Goal: Task Accomplishment & Management: Manage account settings

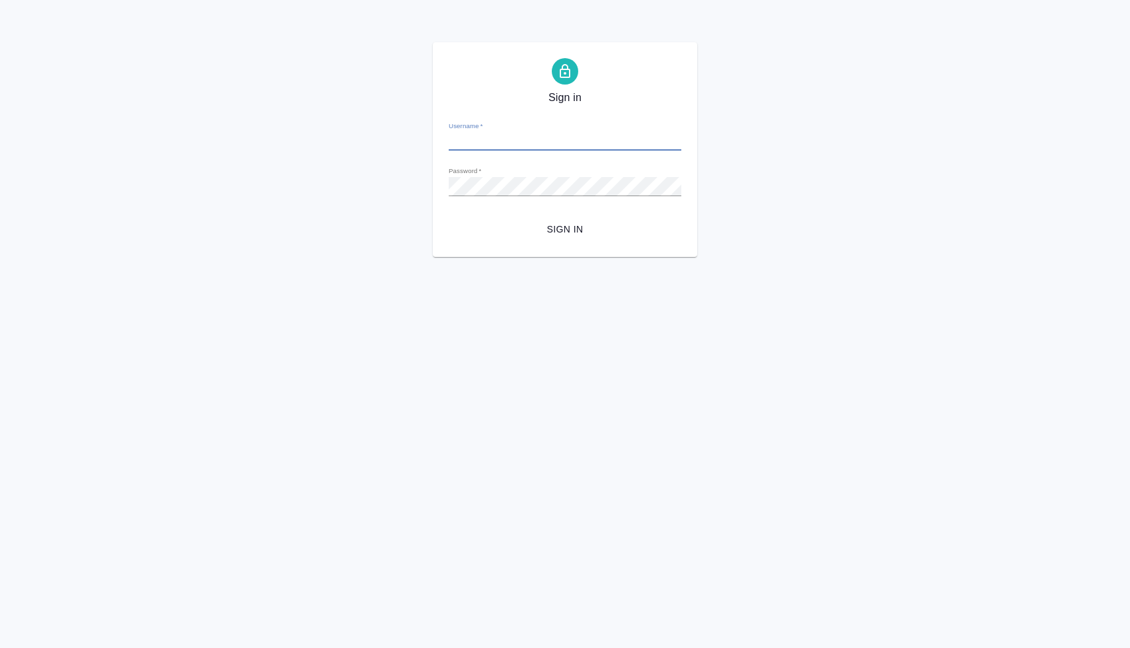
type input "[PERSON_NAME][EMAIL_ADDRESS][DOMAIN_NAME]"
click at [408, 184] on div "Sign in Username   * [PERSON_NAME][EMAIL_ADDRESS][DOMAIN_NAME] Password   * url…" at bounding box center [565, 149] width 1130 height 215
click at [449, 217] on button "Sign in" at bounding box center [565, 229] width 233 height 24
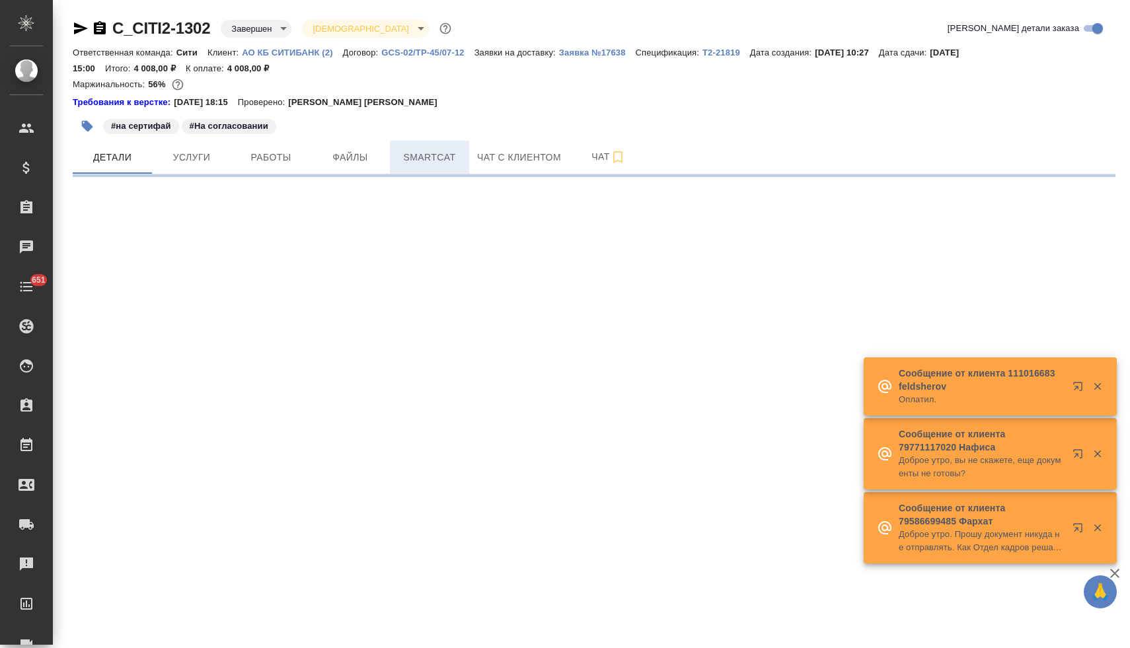
select select "RU"
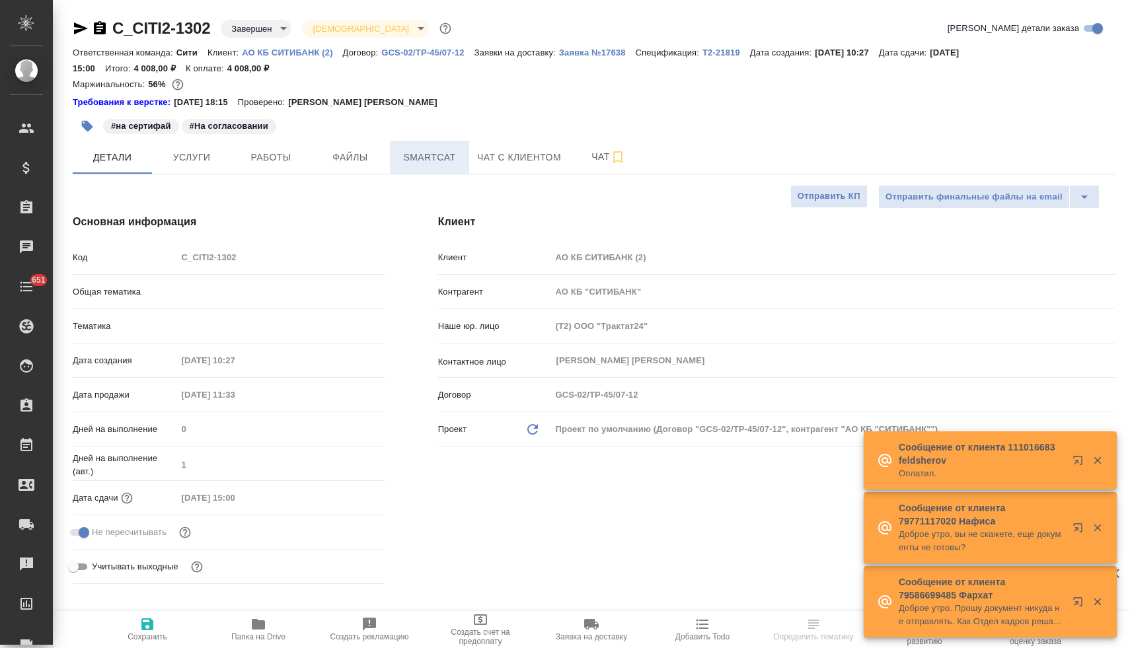
type textarea "x"
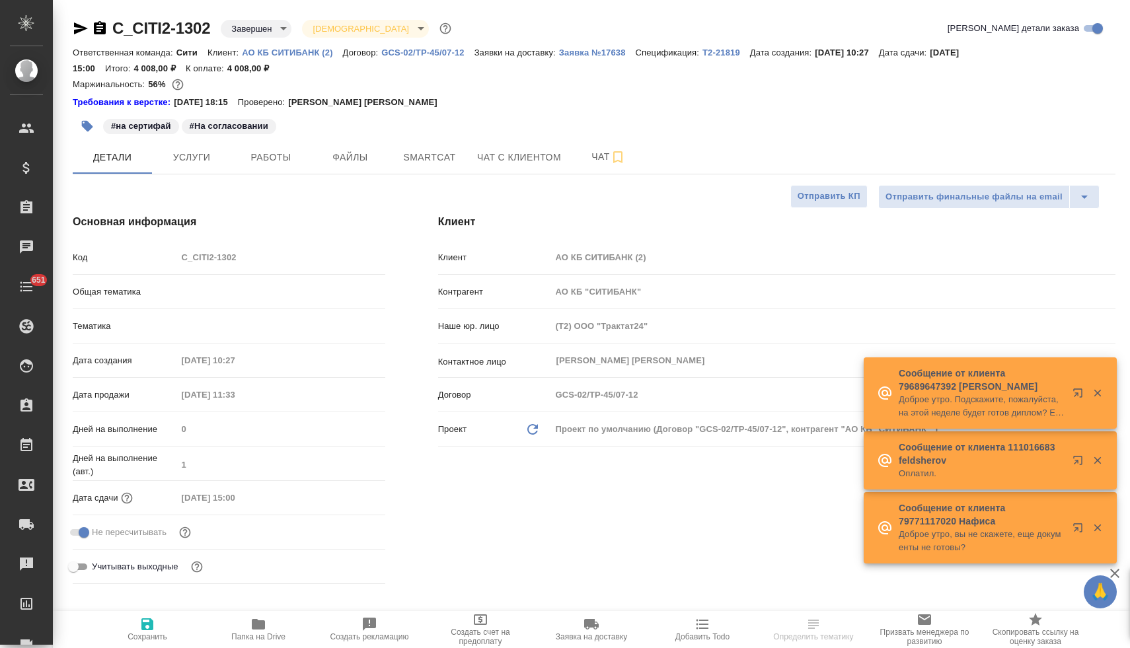
type textarea "x"
type input "Шаблонные документы"
type textarea "x"
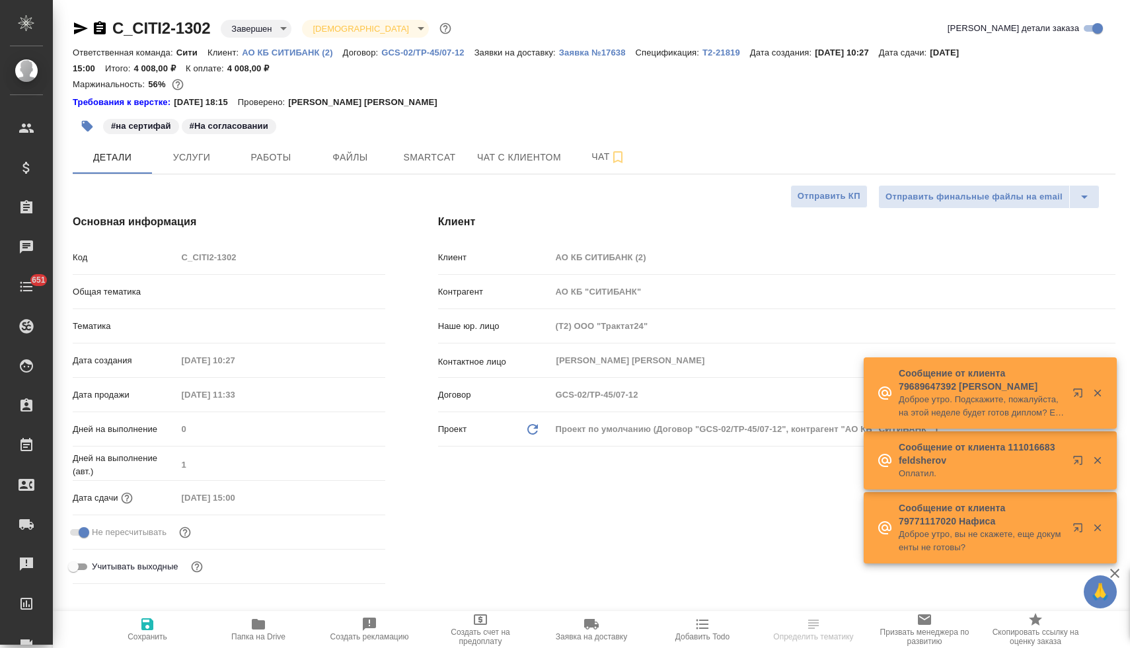
type textarea "x"
type input "Газизов Ринат"
type input "Лямина Надежда"
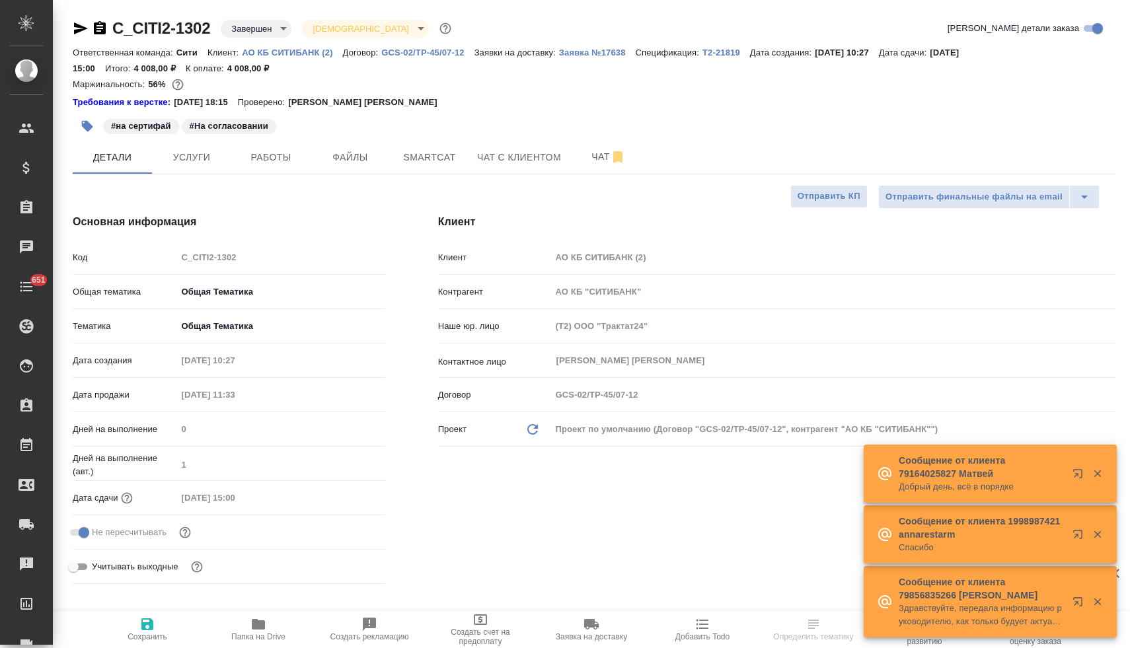
type textarea "x"
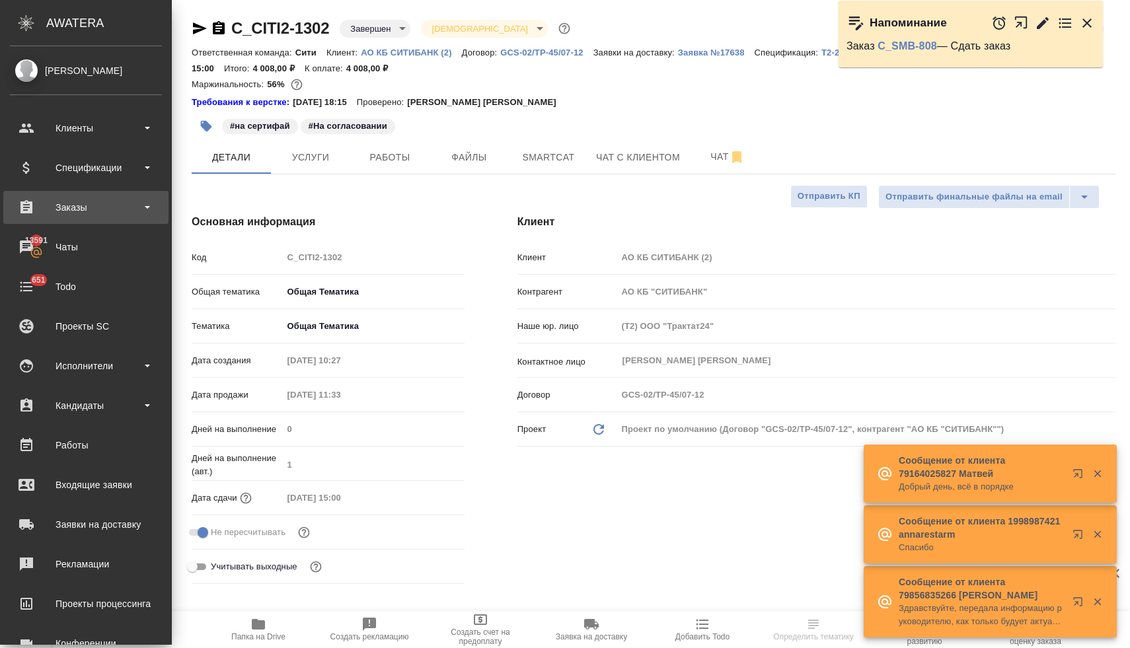
click at [76, 211] on div "Заказы" at bounding box center [86, 208] width 152 height 20
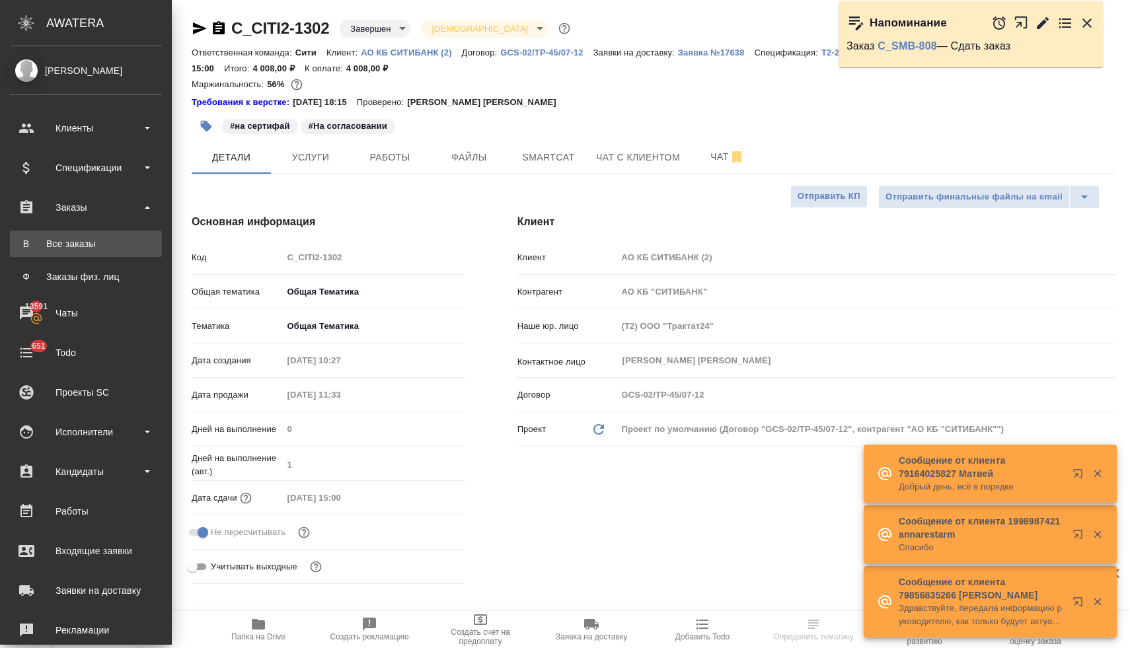
type textarea "x"
click at [78, 241] on div "Все заказы" at bounding box center [86, 243] width 139 height 13
type textarea "x"
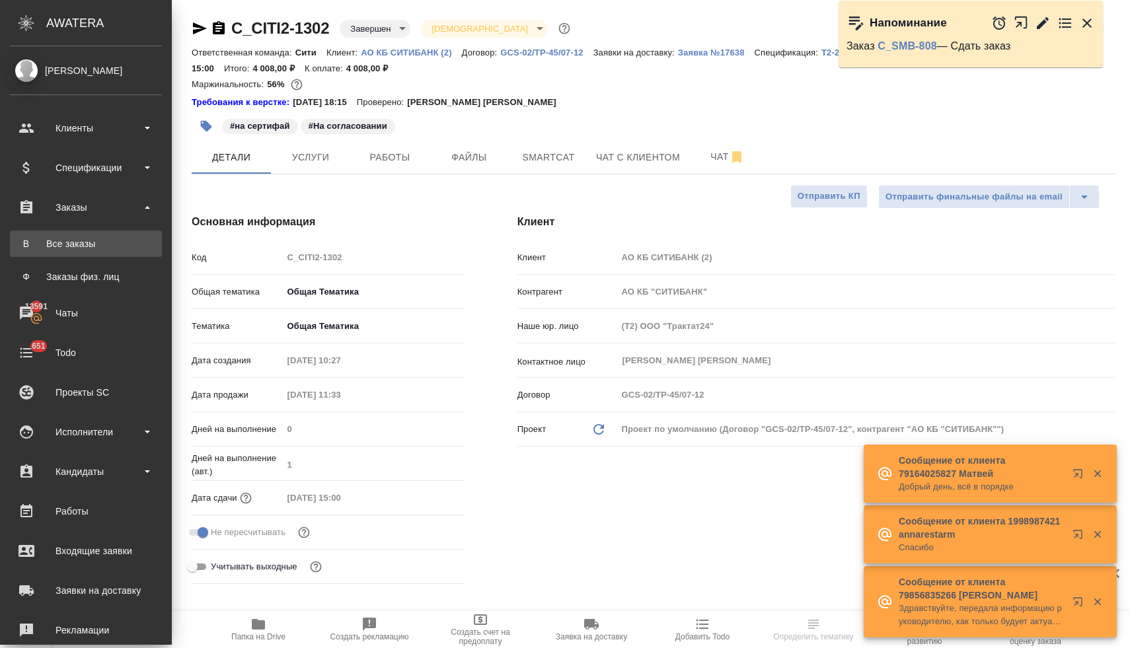
type textarea "x"
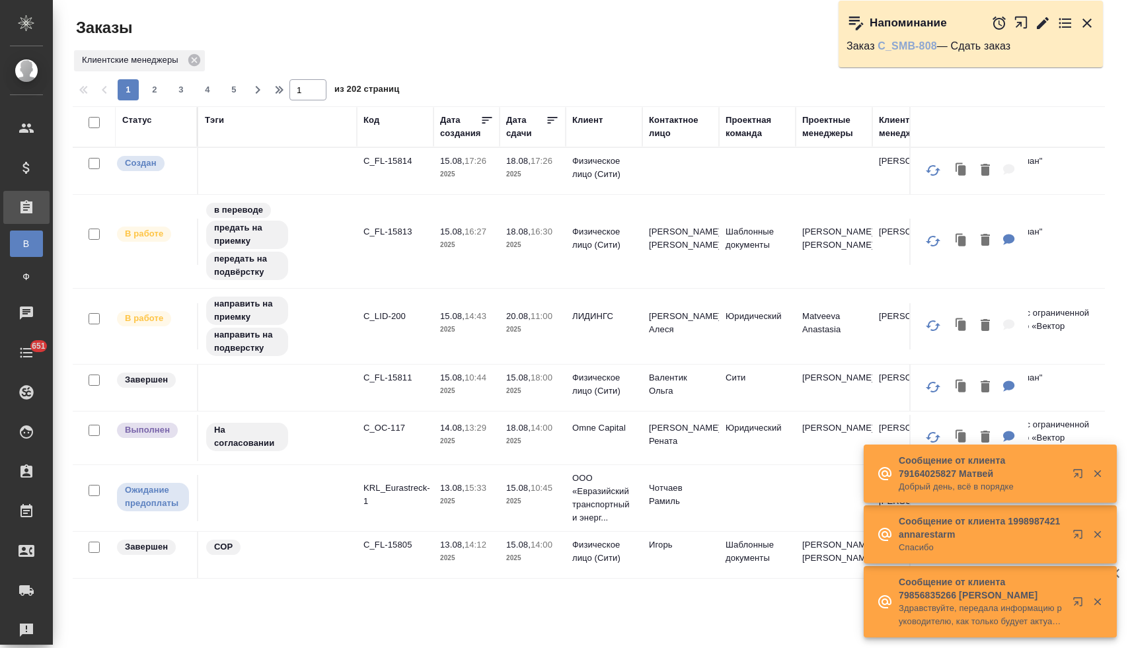
click at [920, 45] on link "C_SMB-808" at bounding box center [906, 45] width 59 height 11
click at [1089, 20] on icon "button" at bounding box center [1086, 22] width 9 height 9
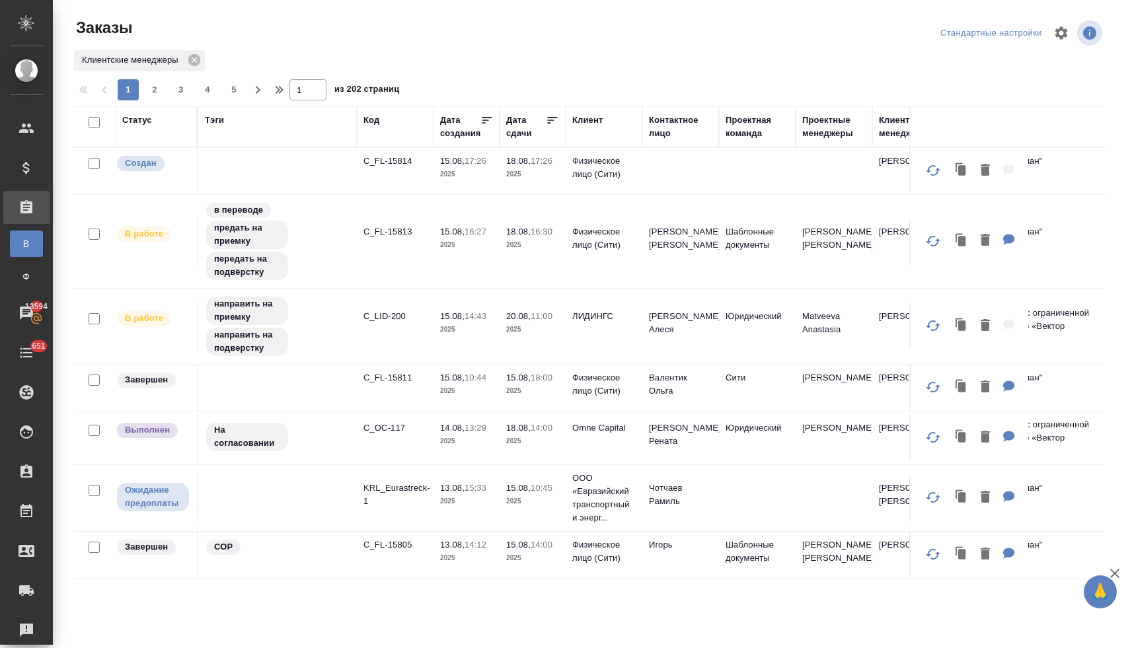
click at [134, 121] on div "Статус" at bounding box center [137, 120] width 30 height 13
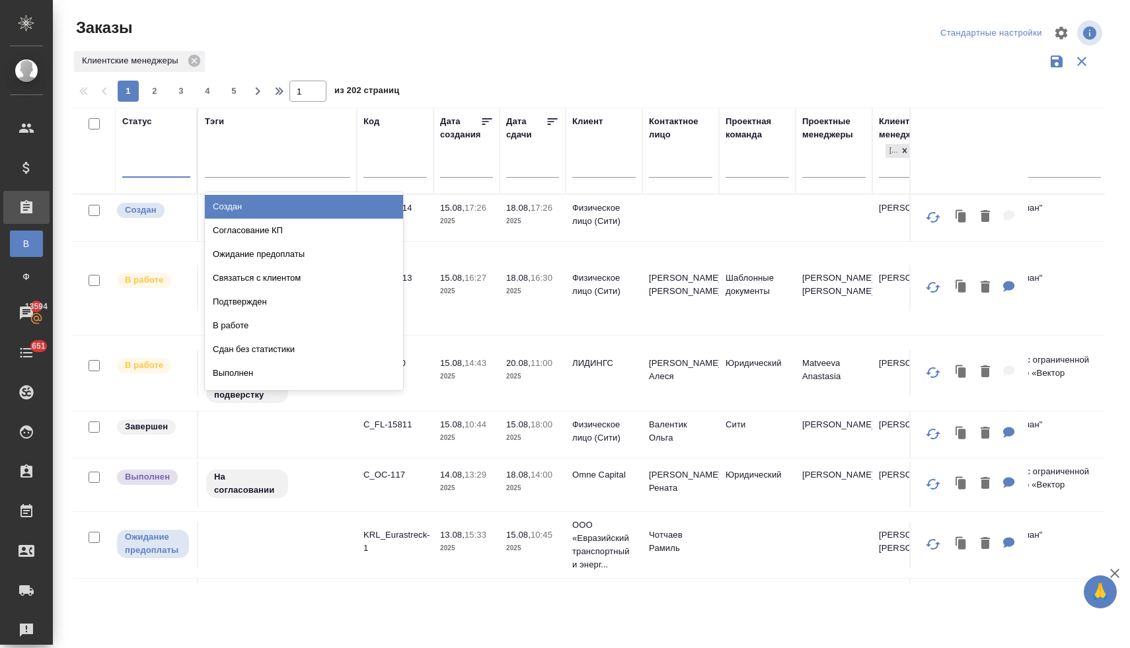
click at [150, 168] on div at bounding box center [156, 164] width 68 height 19
click at [229, 207] on div "Создан" at bounding box center [304, 207] width 198 height 24
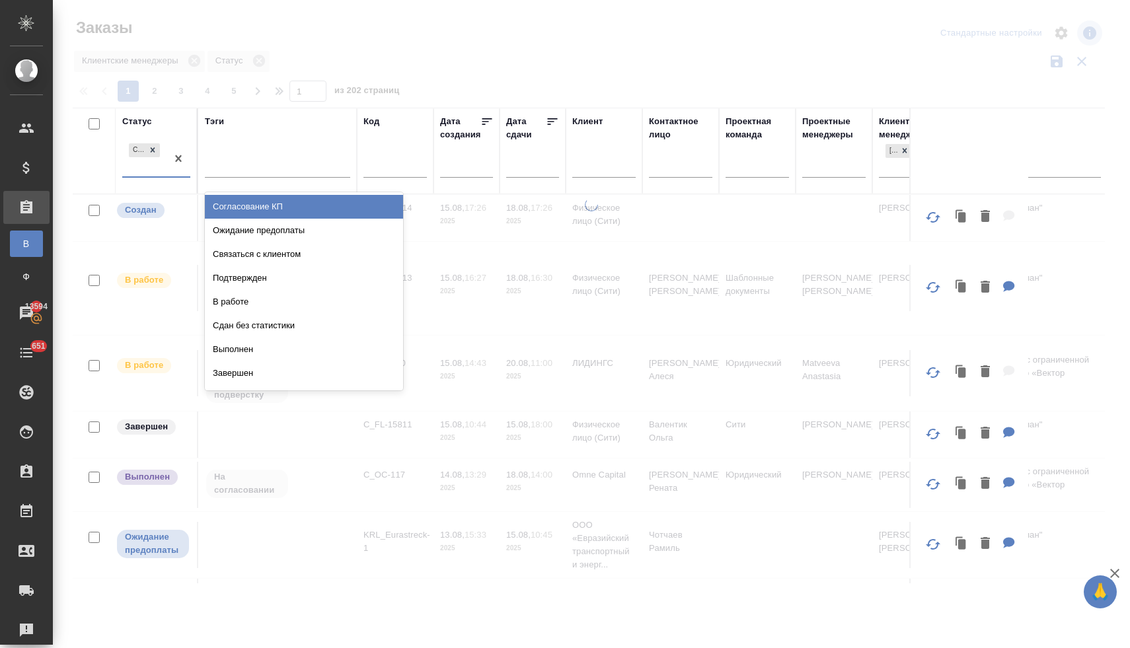
click at [145, 166] on div "Создан" at bounding box center [144, 159] width 44 height 36
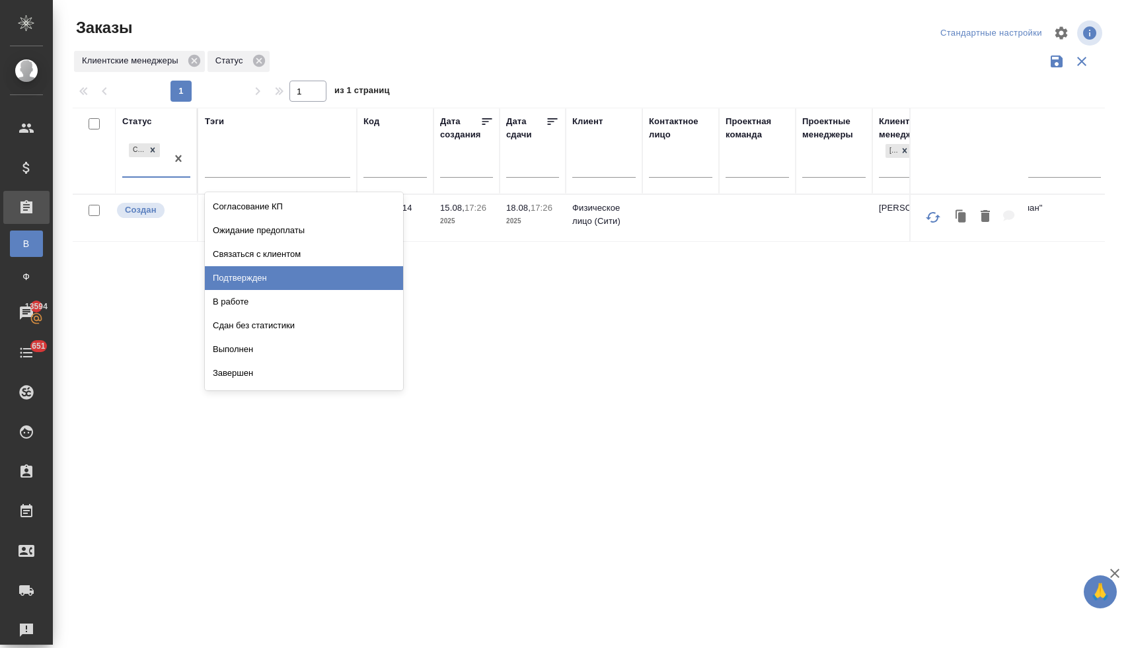
click at [236, 278] on div "Подтвержден" at bounding box center [304, 278] width 198 height 24
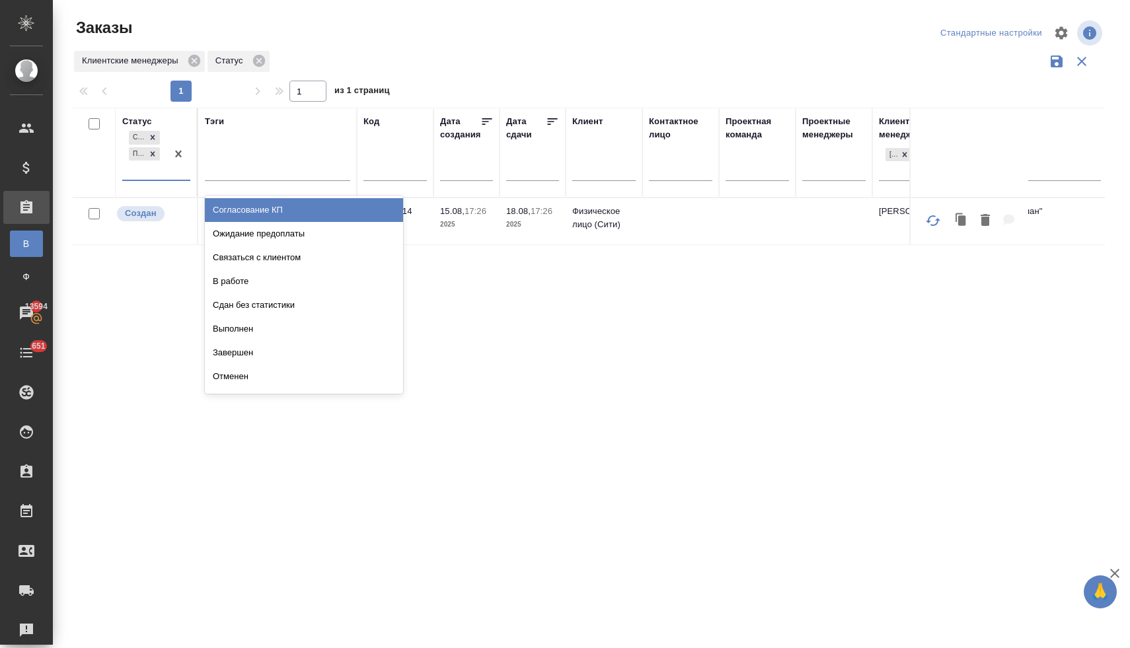
click at [143, 174] on div "Создан Подтвержден" at bounding box center [144, 154] width 44 height 52
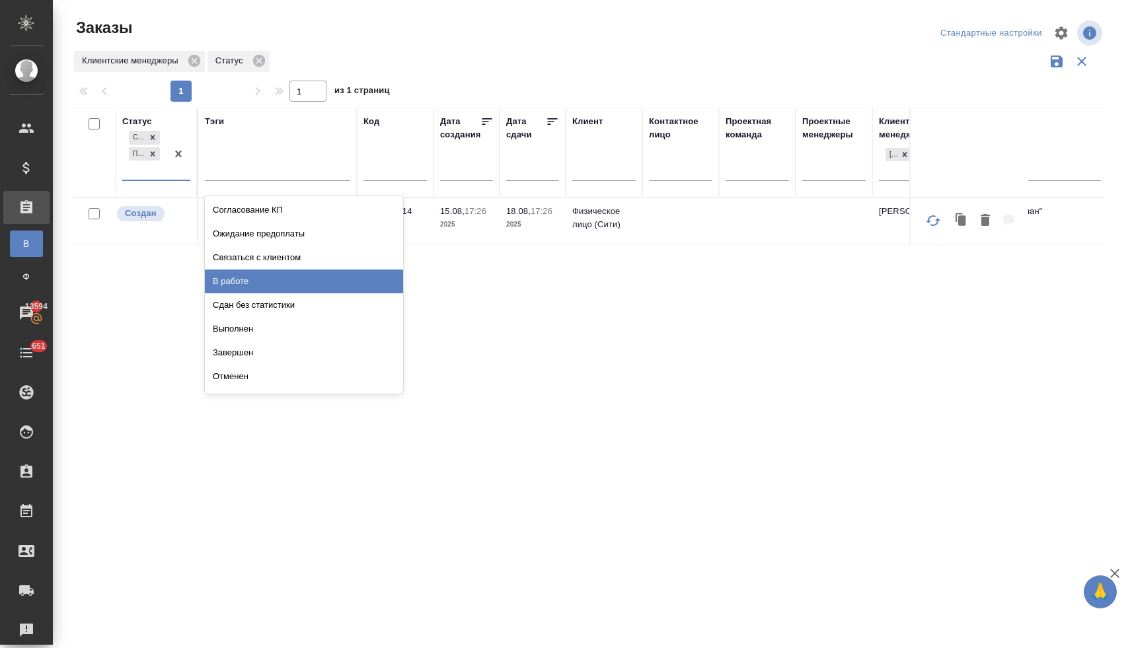
click at [234, 279] on div "В работе" at bounding box center [304, 282] width 198 height 24
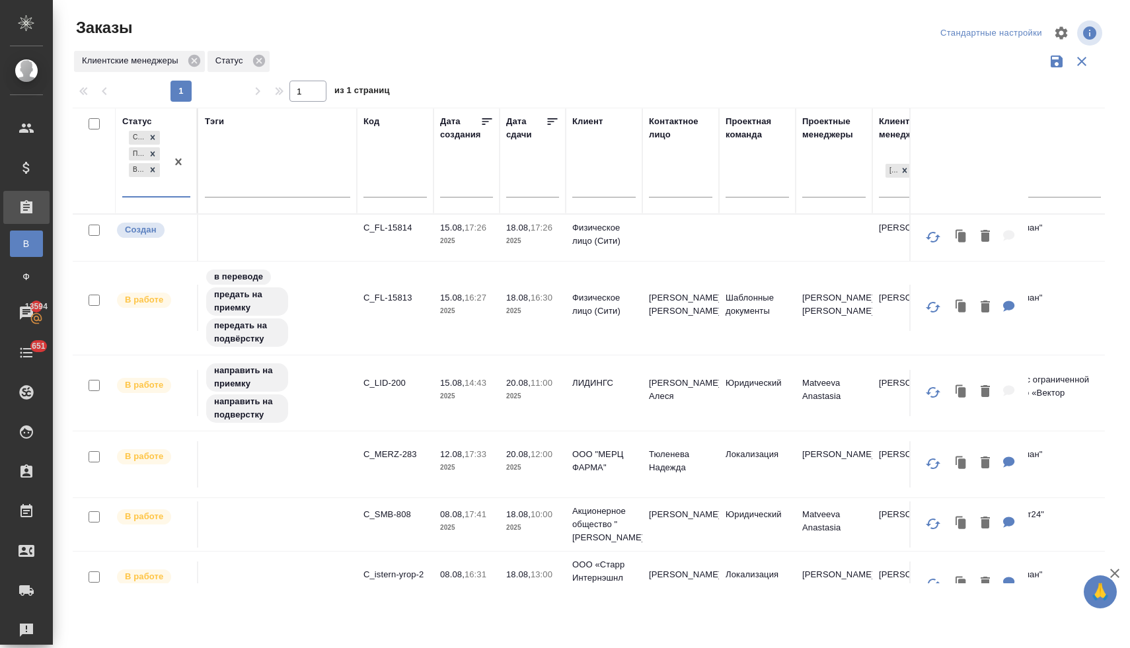
click at [153, 191] on div "Создан Подтвержден В работе" at bounding box center [144, 162] width 44 height 68
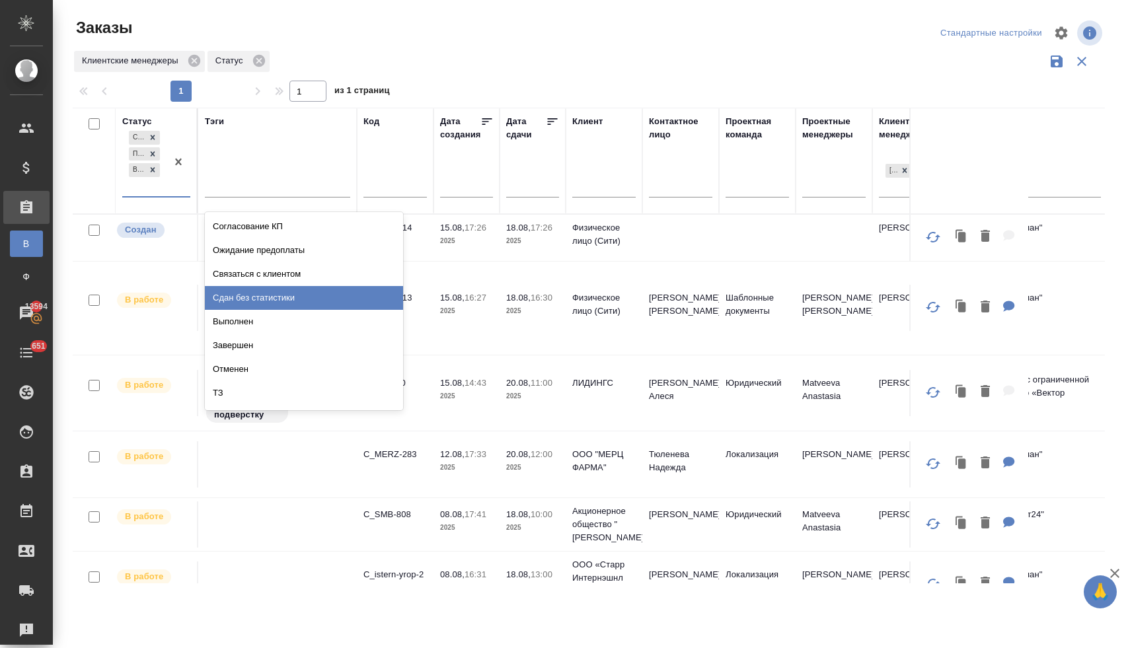
click at [249, 296] on div "Сдан без статистики" at bounding box center [304, 298] width 198 height 24
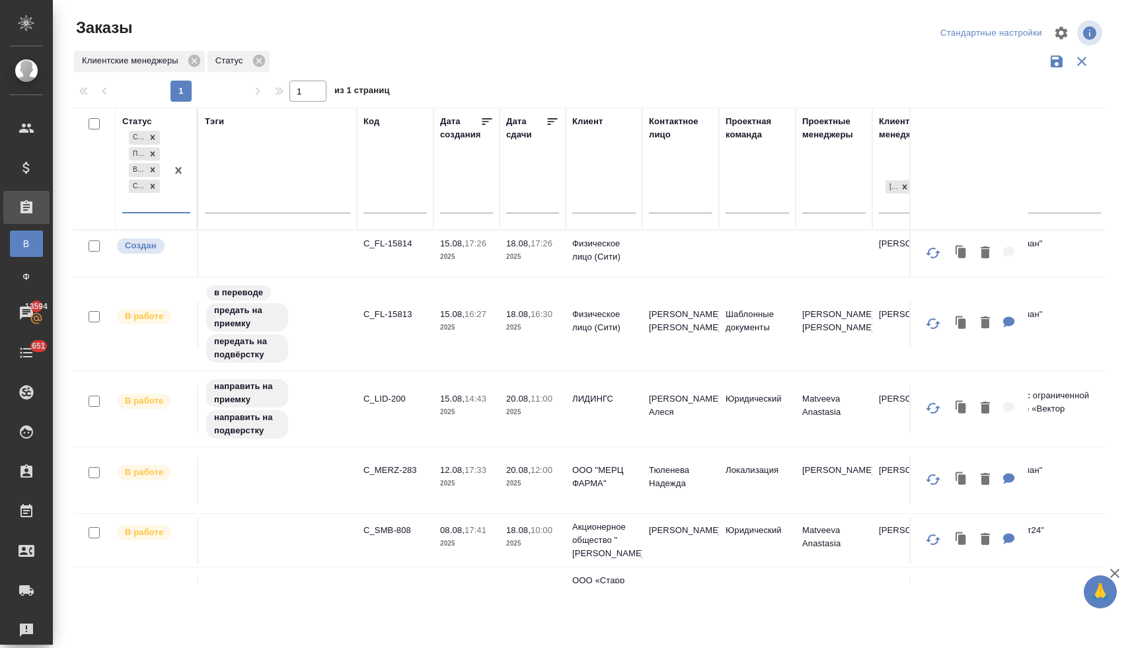
click at [150, 206] on div "Создан Подтвержден В работе Сдан без статистики" at bounding box center [144, 170] width 44 height 84
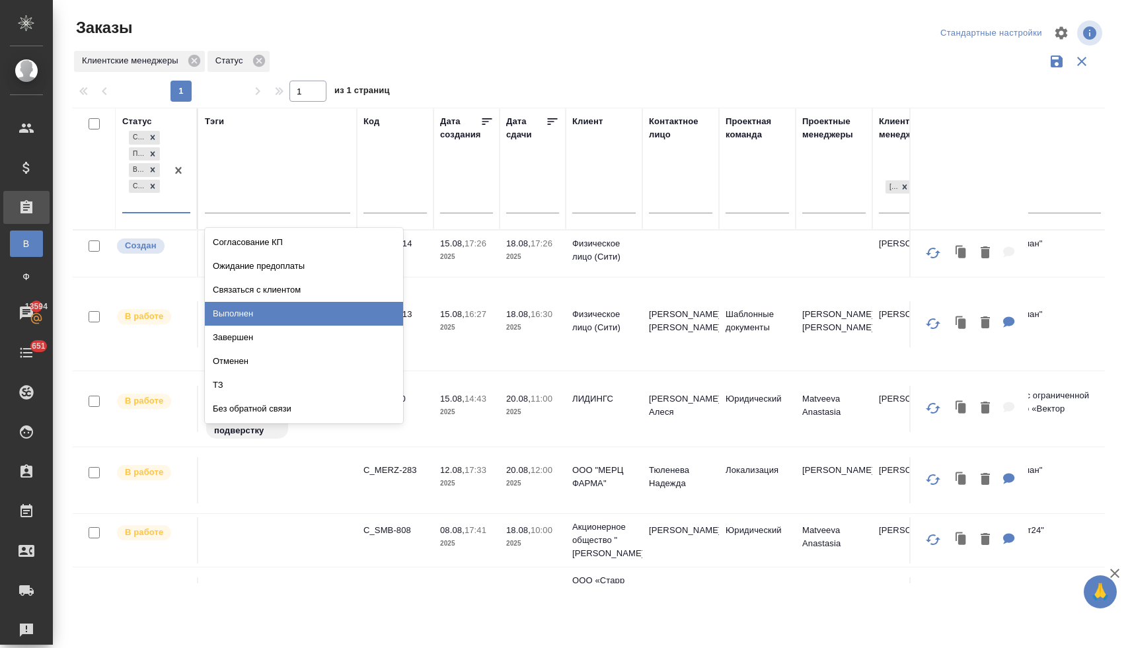
click at [248, 312] on div "Выполнен" at bounding box center [304, 314] width 198 height 24
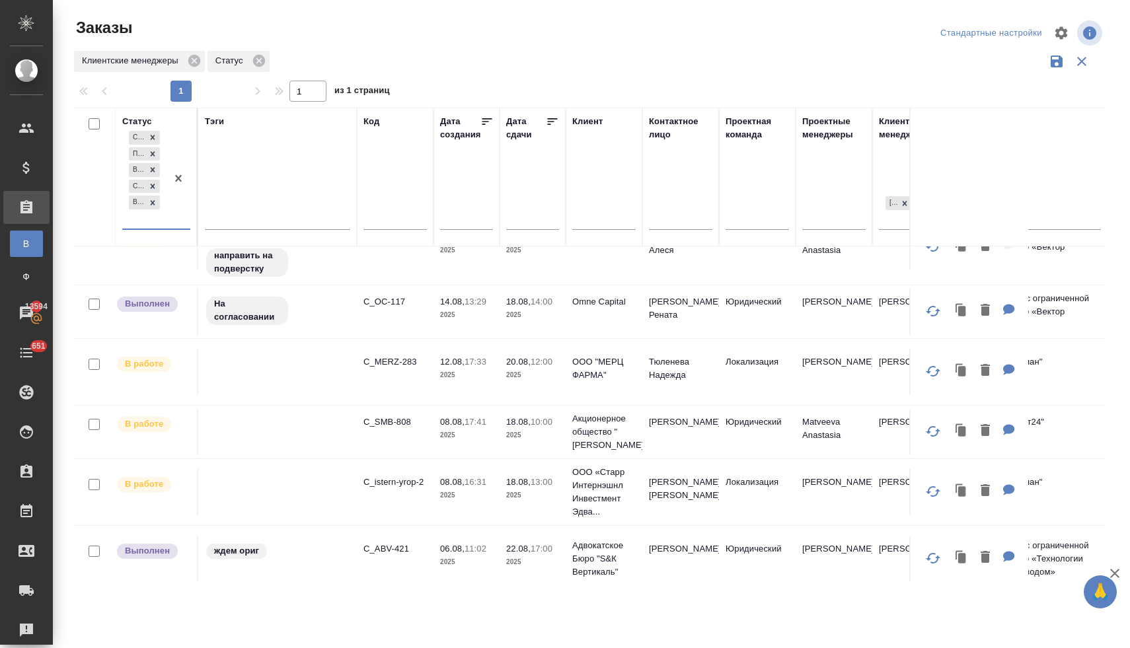
scroll to position [182, 0]
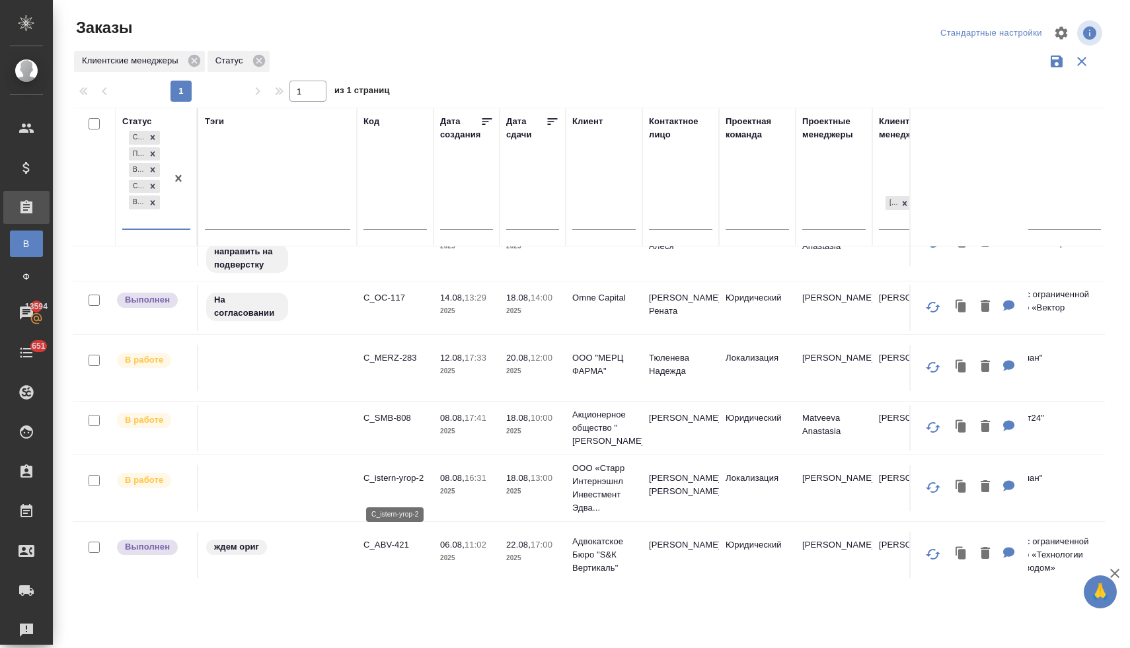
click at [409, 485] on p "C_istern-yrop-2" at bounding box center [394, 478] width 63 height 13
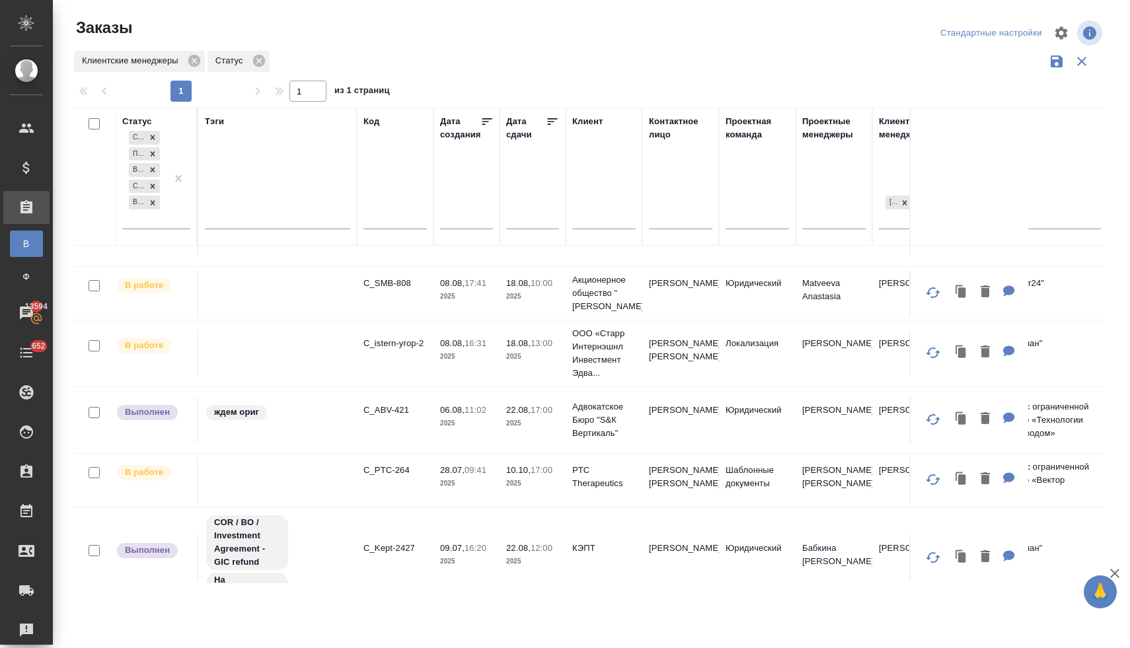
scroll to position [0, 0]
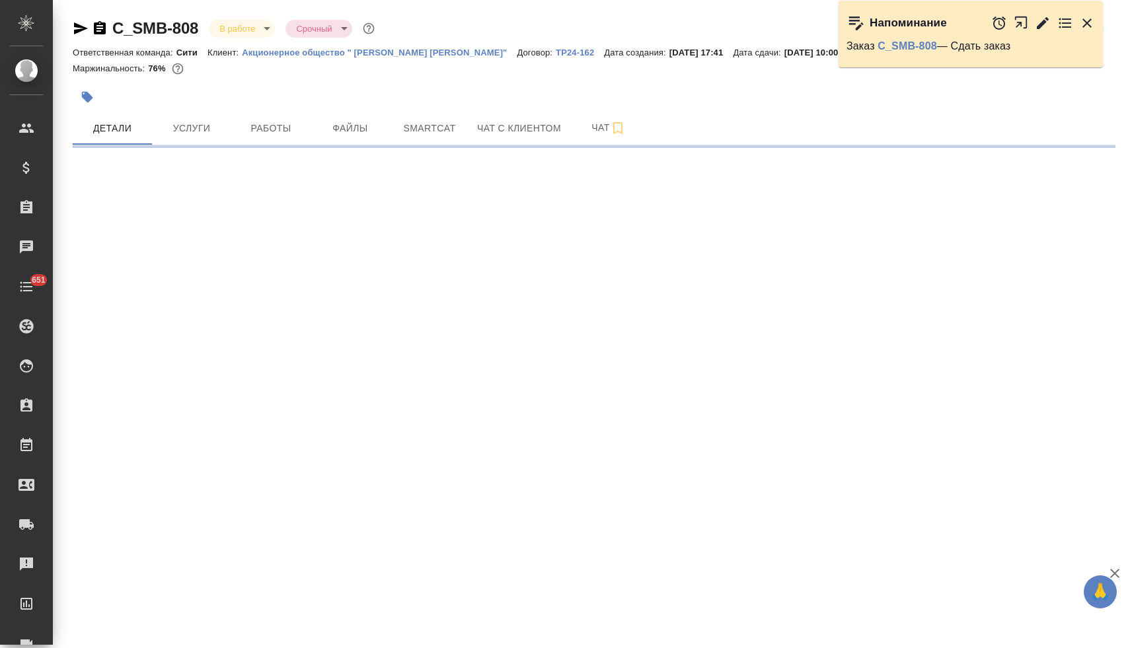
select select "RU"
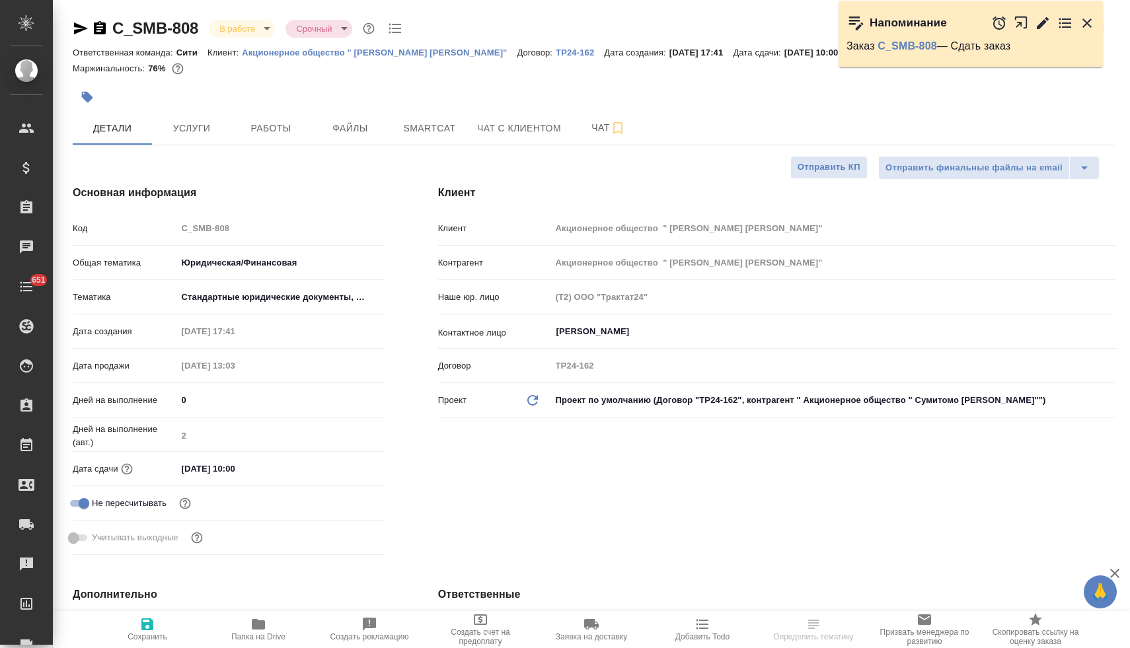
type textarea "x"
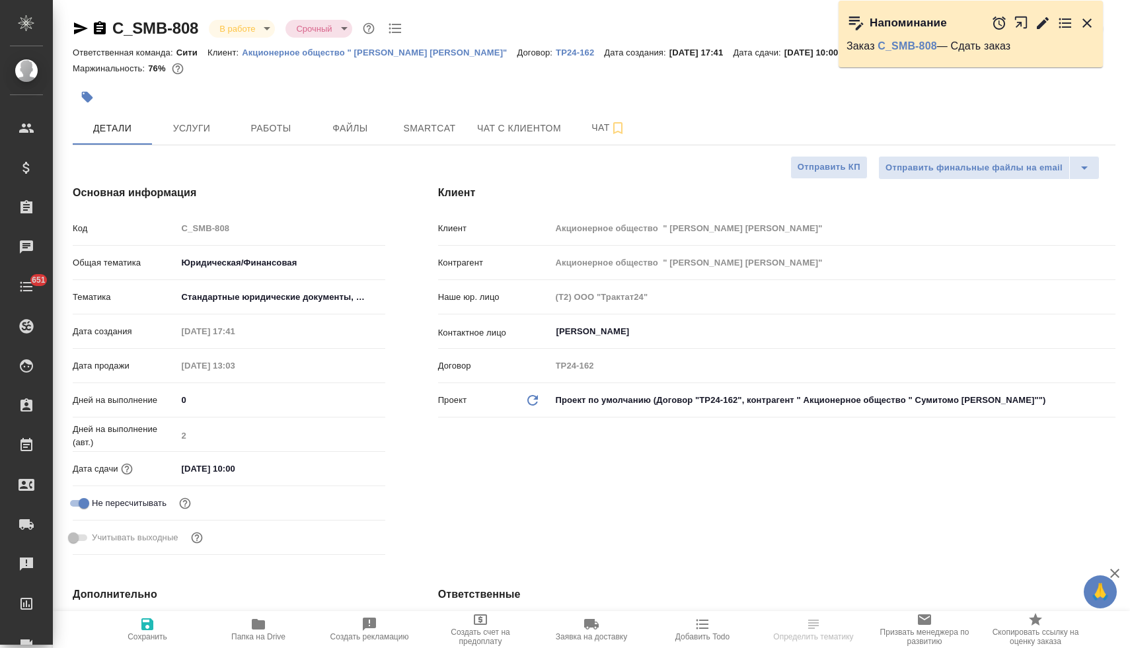
type textarea "x"
click at [76, 30] on icon "button" at bounding box center [81, 28] width 14 height 12
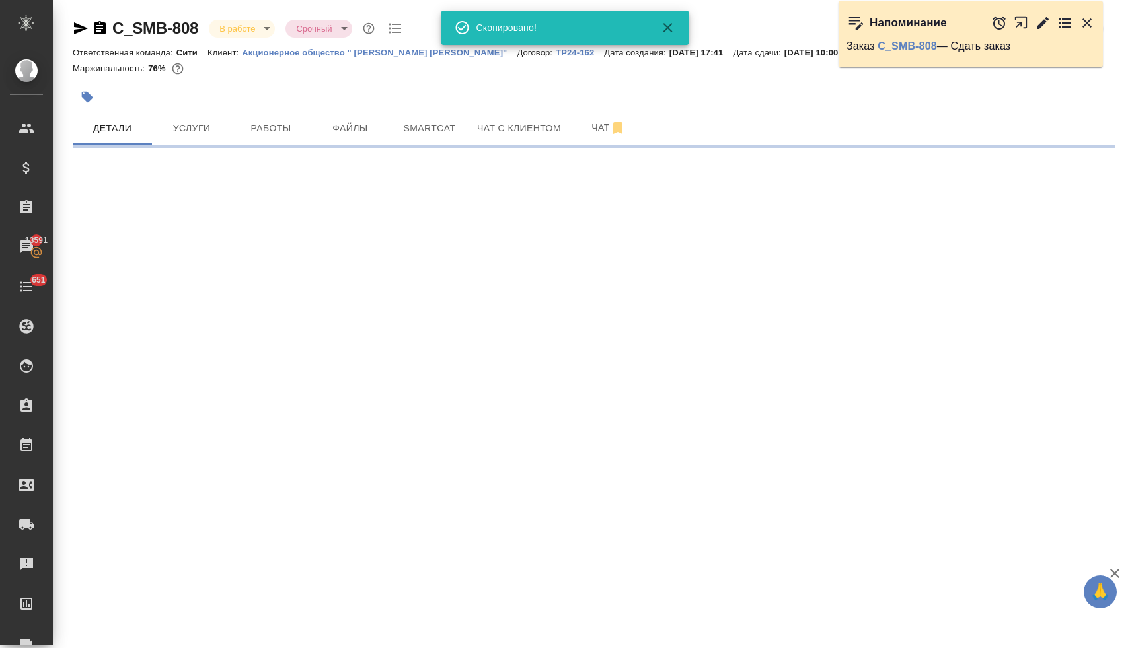
select select "RU"
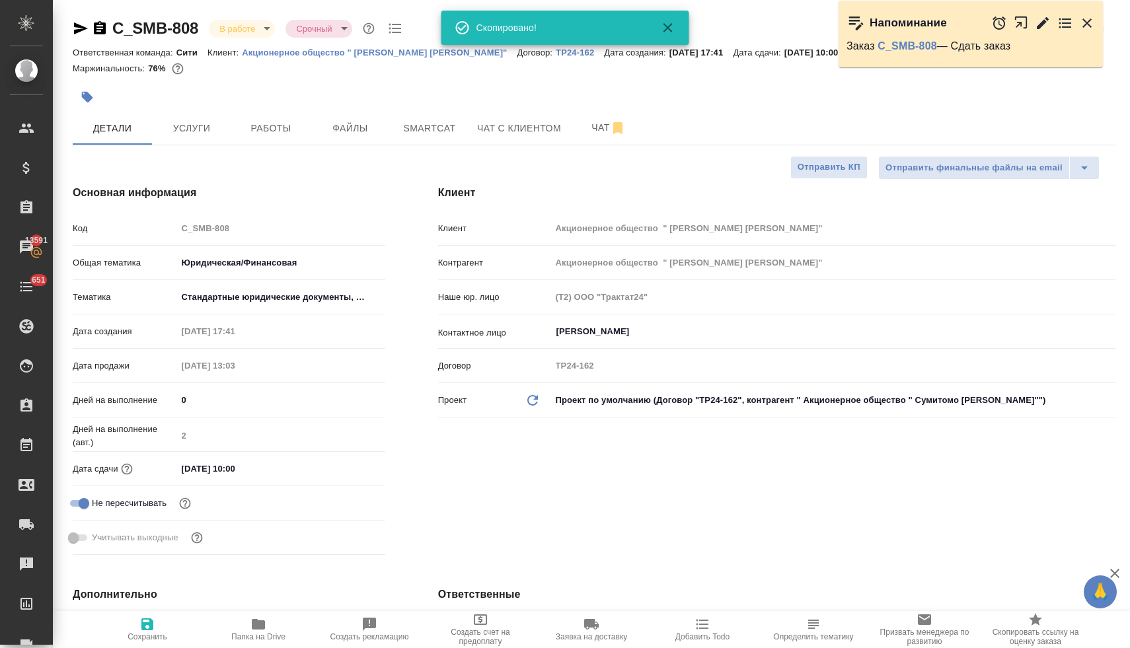
type textarea "x"
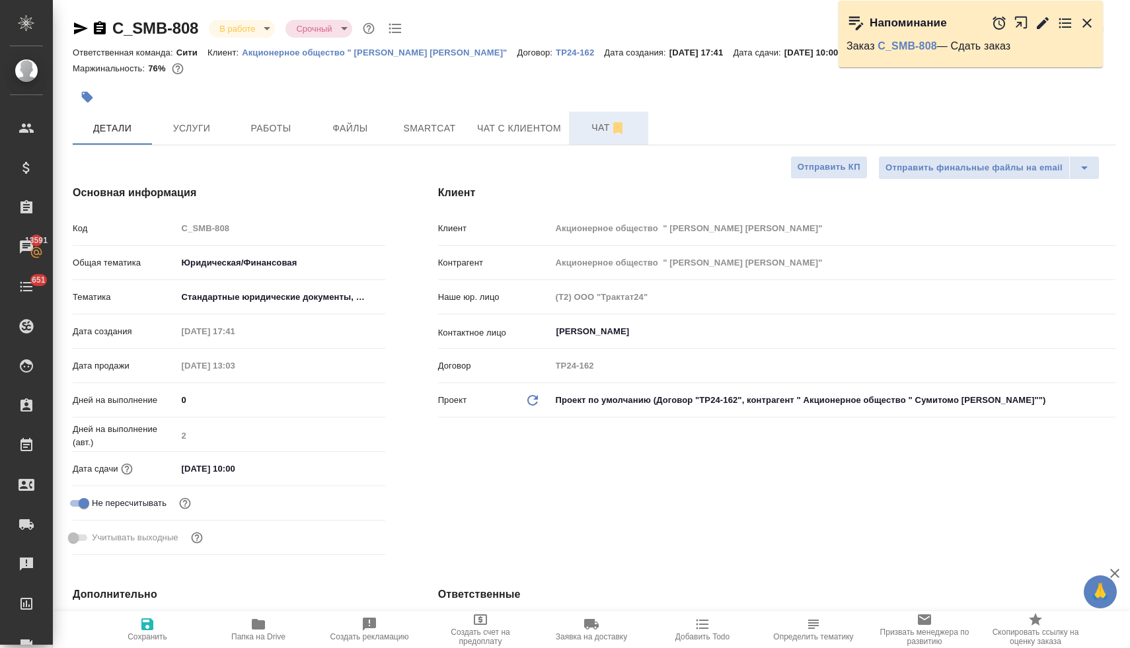
click at [591, 131] on span "Чат" at bounding box center [608, 128] width 63 height 17
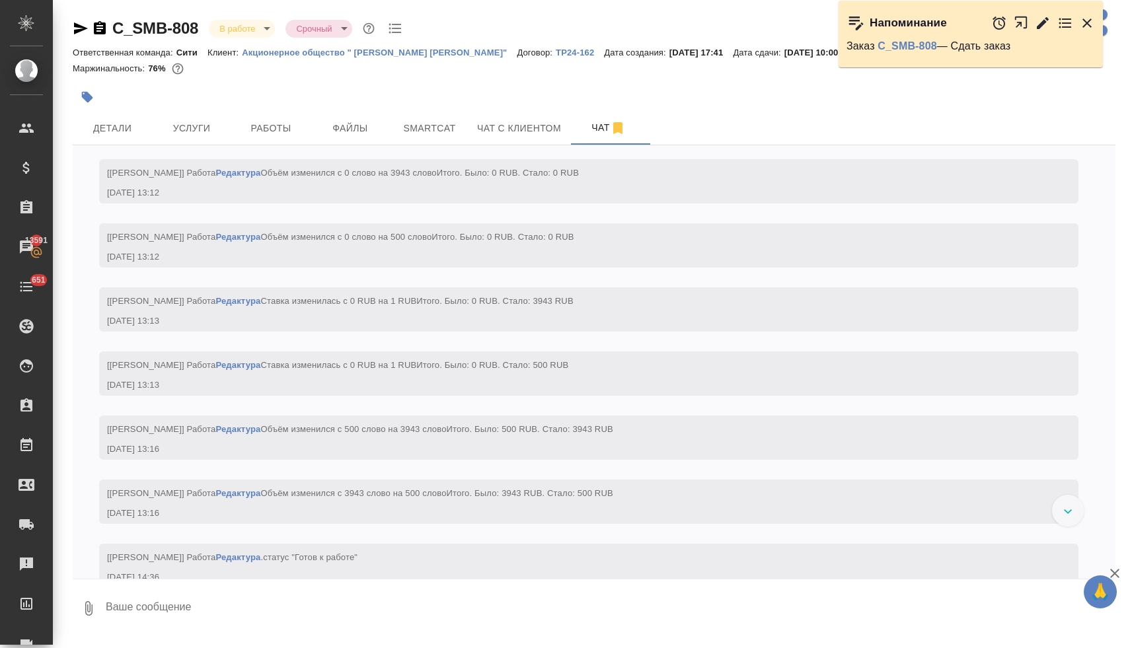
scroll to position [272, 0]
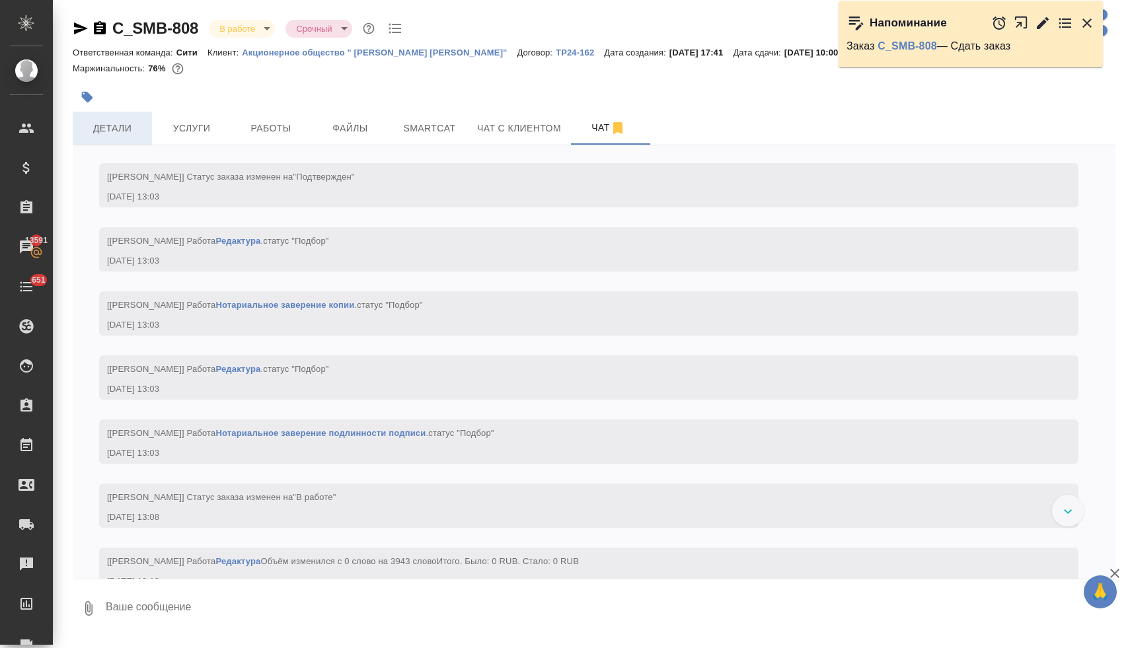
click at [124, 130] on span "Детали" at bounding box center [112, 128] width 63 height 17
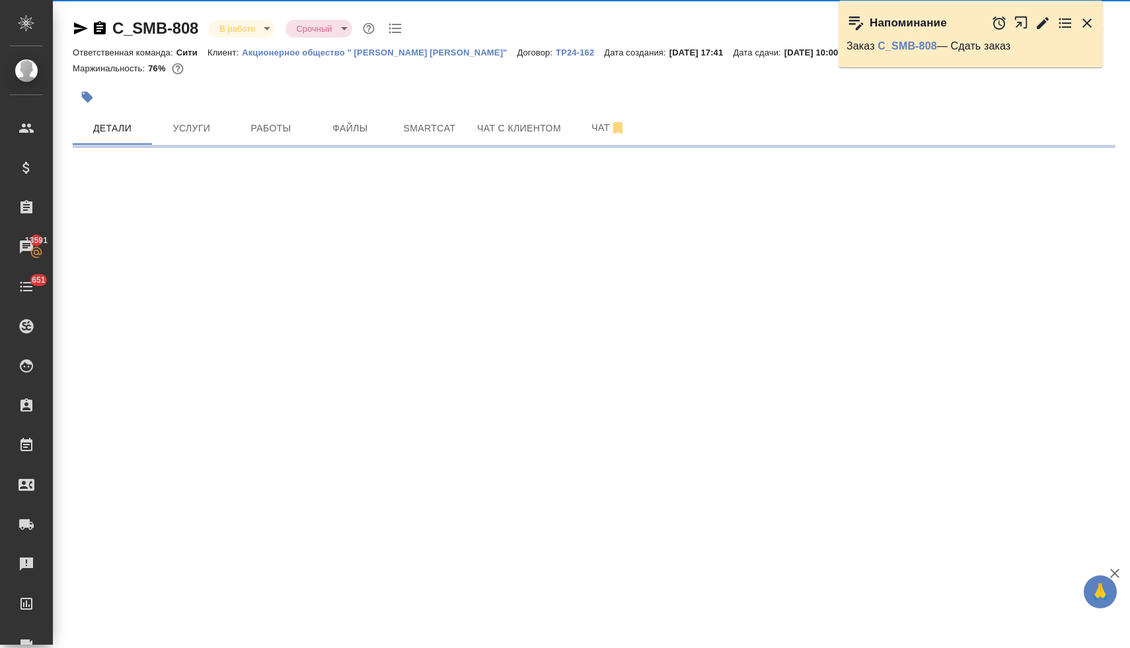
select select "RU"
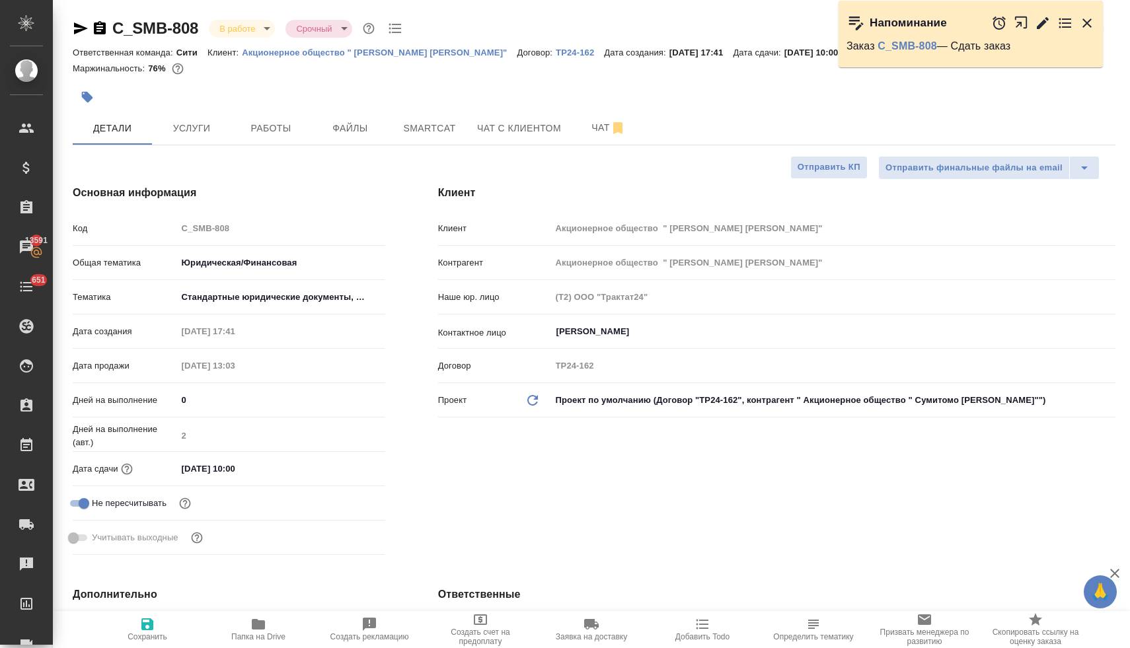
type textarea "x"
click at [1086, 19] on icon "button" at bounding box center [1087, 23] width 16 height 16
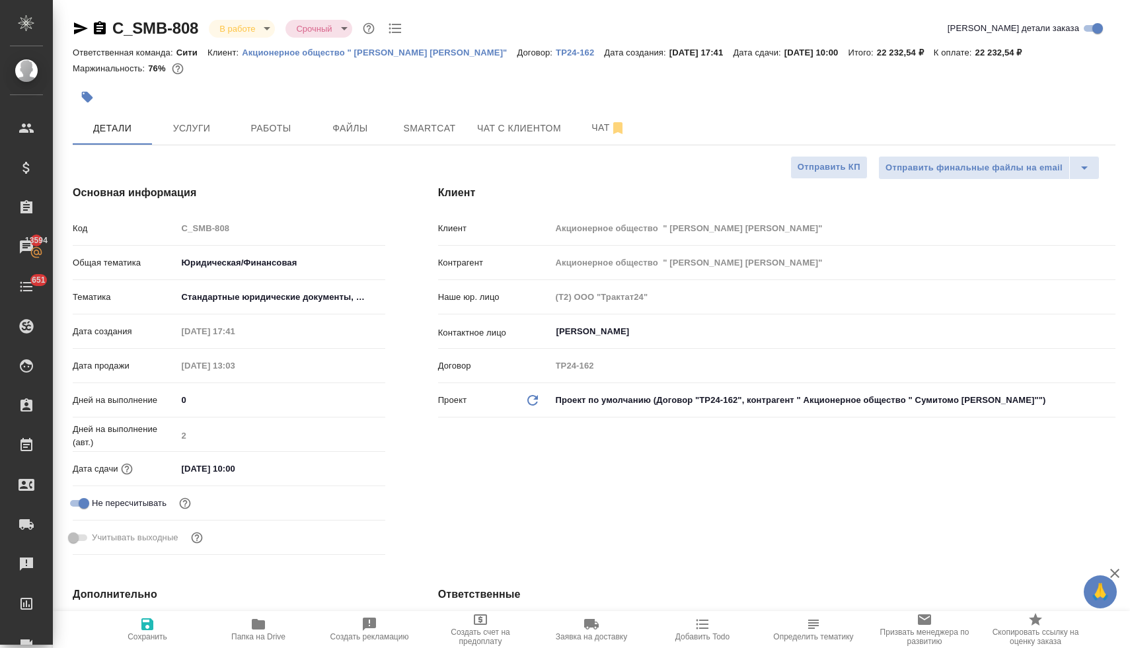
type textarea "x"
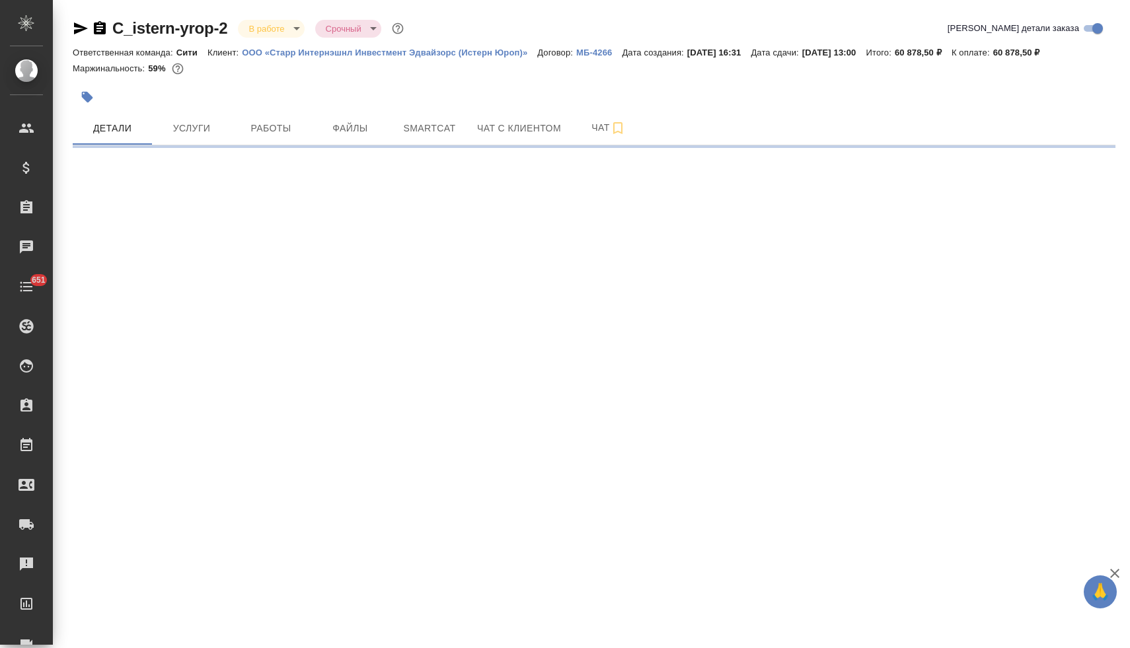
select select "RU"
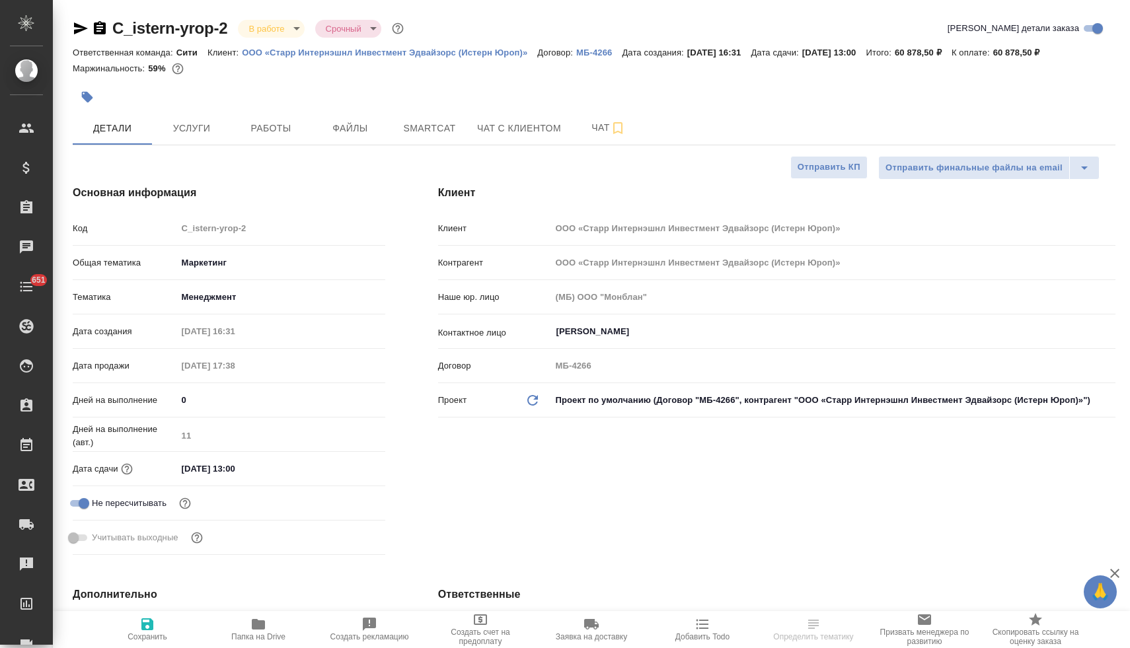
type textarea "x"
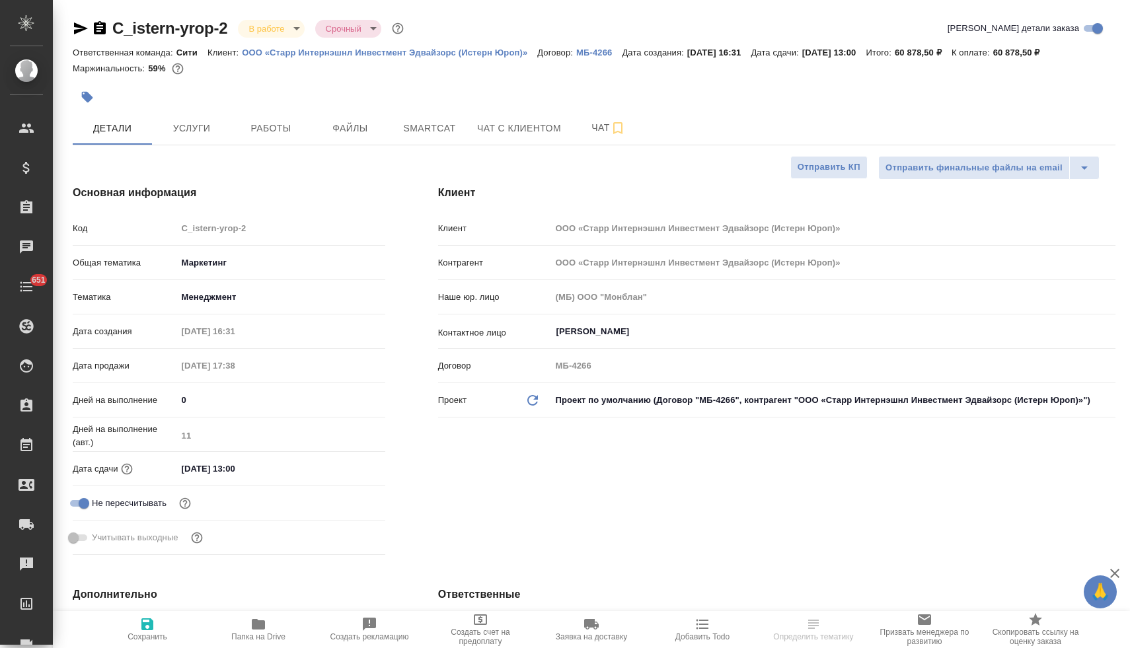
type textarea "x"
click at [696, 630] on icon "button" at bounding box center [702, 624] width 16 height 16
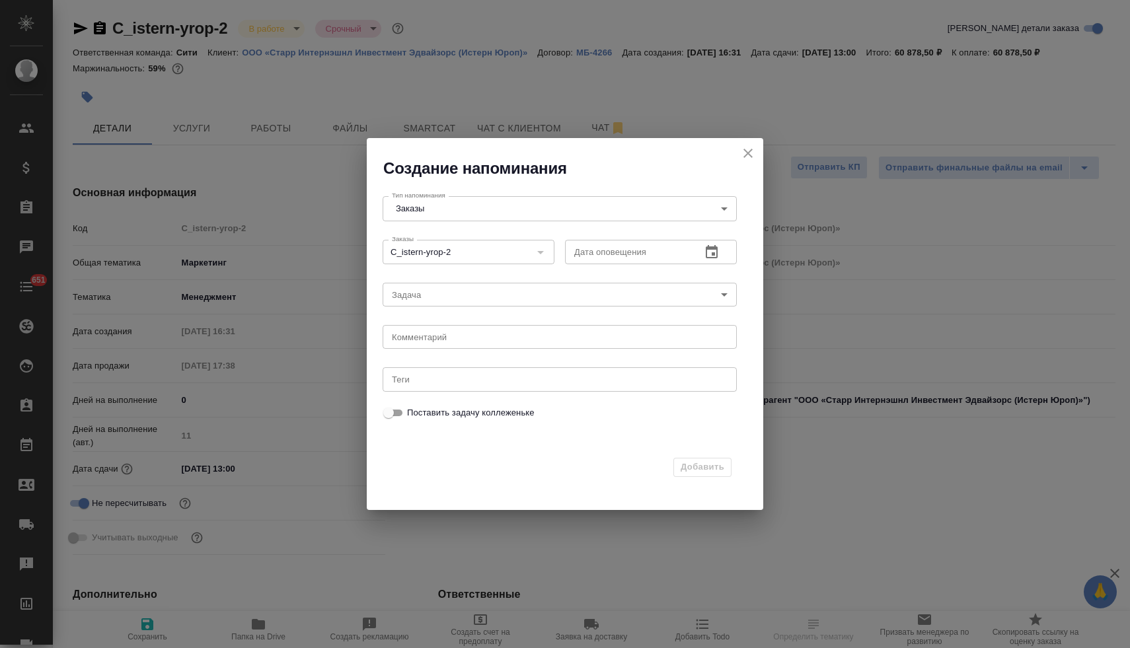
click at [710, 253] on icon "button" at bounding box center [712, 252] width 16 height 16
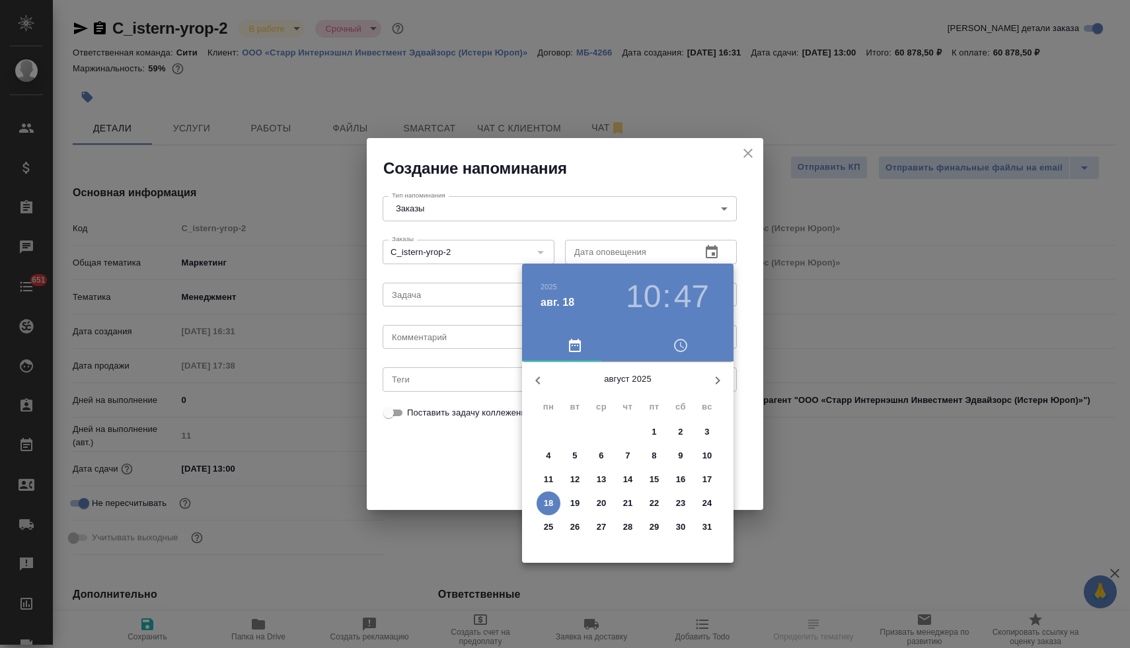
click at [684, 351] on icon "button" at bounding box center [680, 345] width 13 height 13
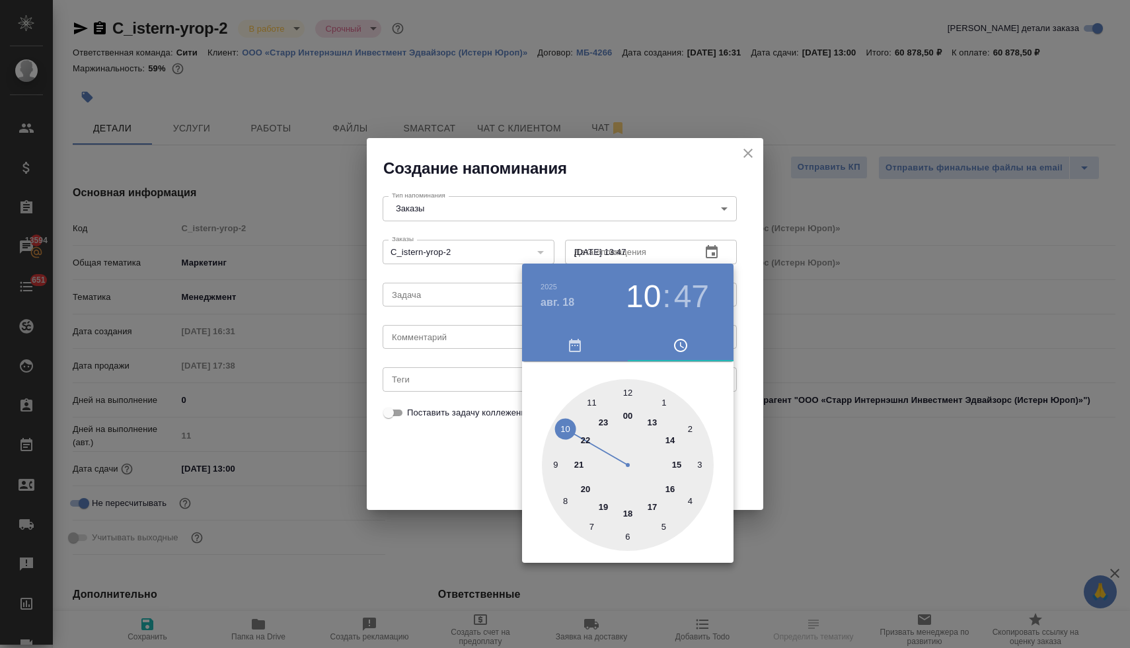
click at [651, 421] on div at bounding box center [628, 465] width 172 height 172
click at [628, 391] on div at bounding box center [628, 465] width 172 height 172
type input "18.08.2025 13:00"
drag, startPoint x: 432, startPoint y: 474, endPoint x: 423, endPoint y: 379, distance: 96.2
click at [433, 474] on div at bounding box center [565, 324] width 1130 height 648
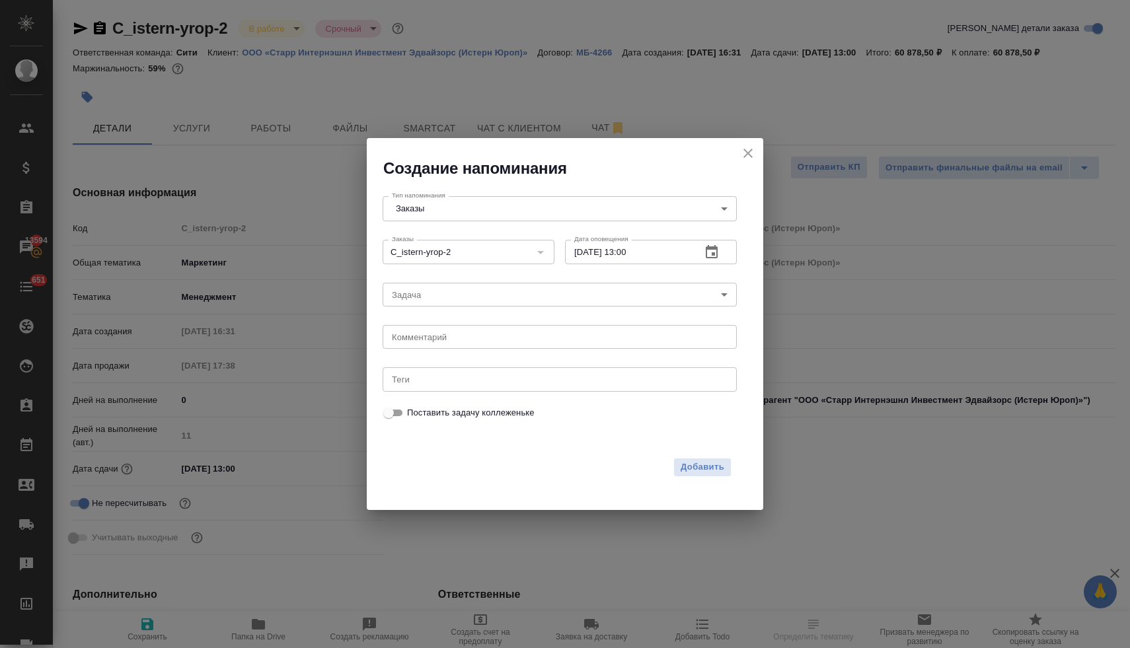
click at [423, 297] on body "🙏 .cls-1 fill:#fff; AWATERA Lyamina Nadezhda Клиенты Спецификации Заказы 13594 …" at bounding box center [565, 324] width 1130 height 648
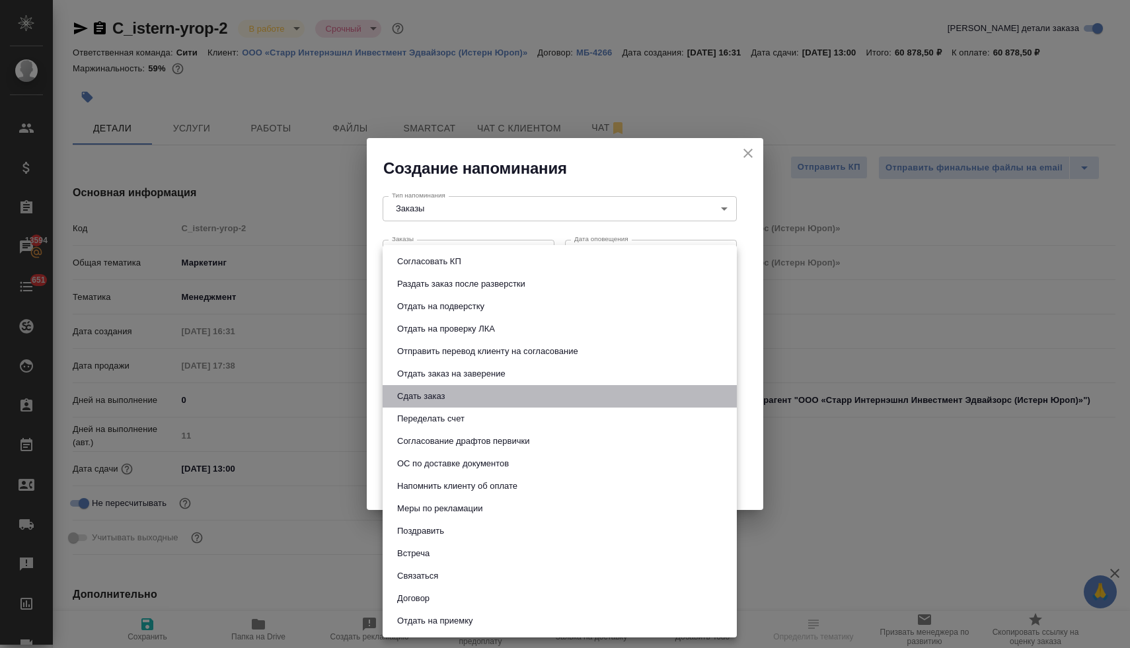
click at [429, 402] on button "Сдать заказ" at bounding box center [420, 396] width 55 height 15
type input "Сдать заказ"
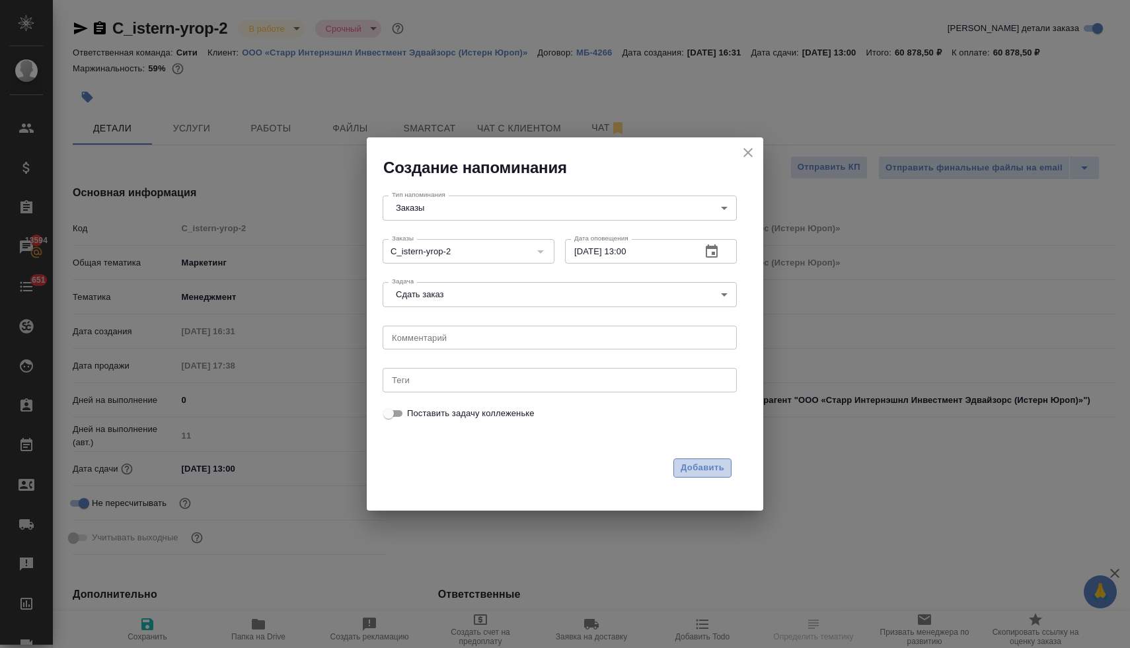
click at [707, 468] on span "Добавить" at bounding box center [702, 467] width 44 height 15
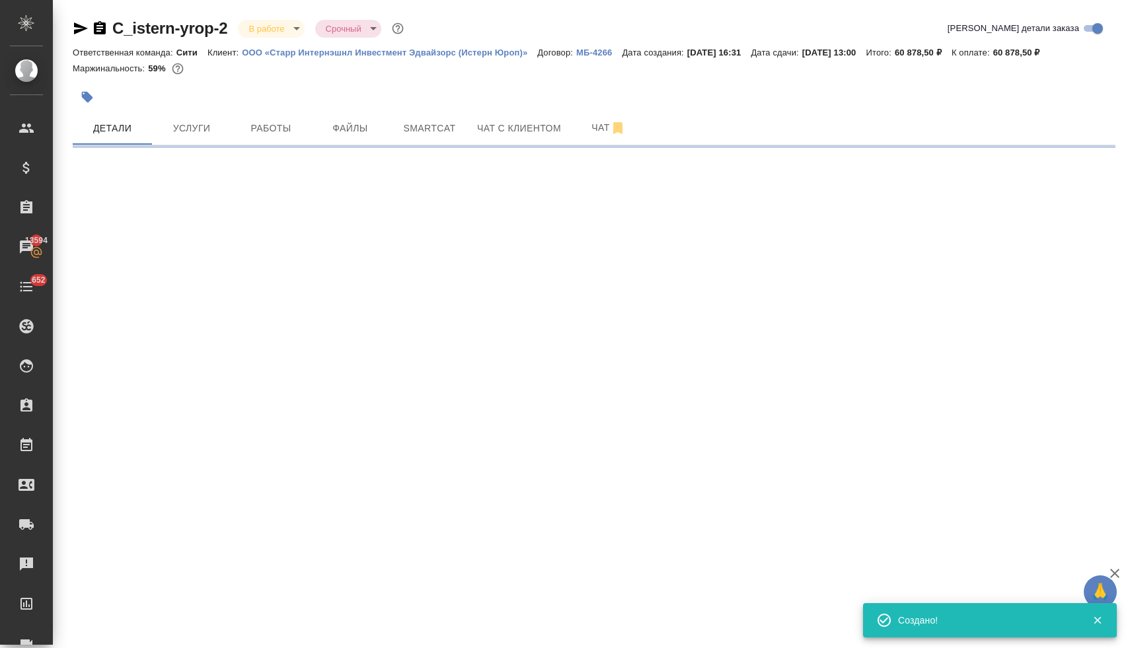
select select "RU"
